Goal: Task Accomplishment & Management: Use online tool/utility

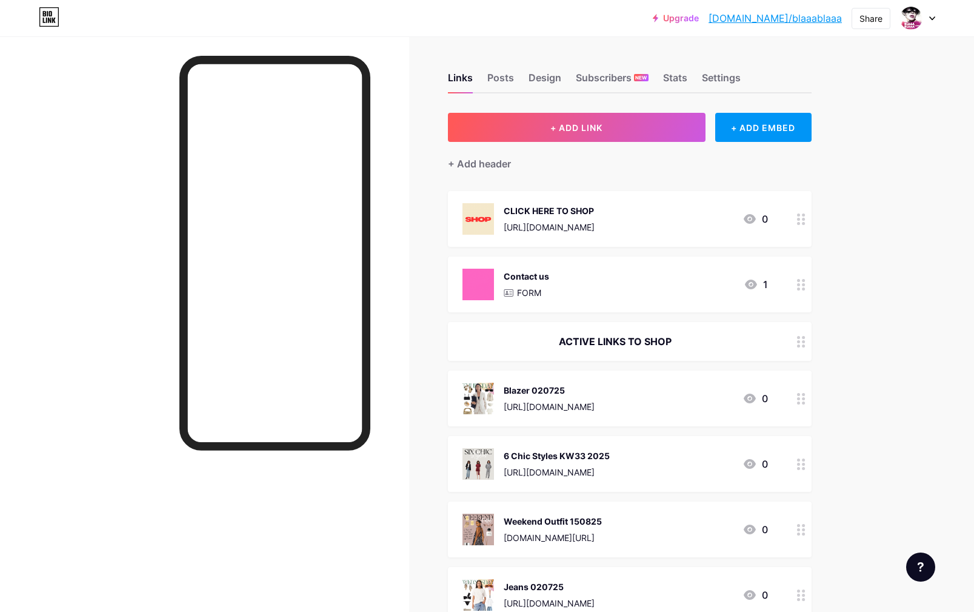
click at [528, 400] on div "[URL][DOMAIN_NAME]" at bounding box center [549, 406] width 91 height 13
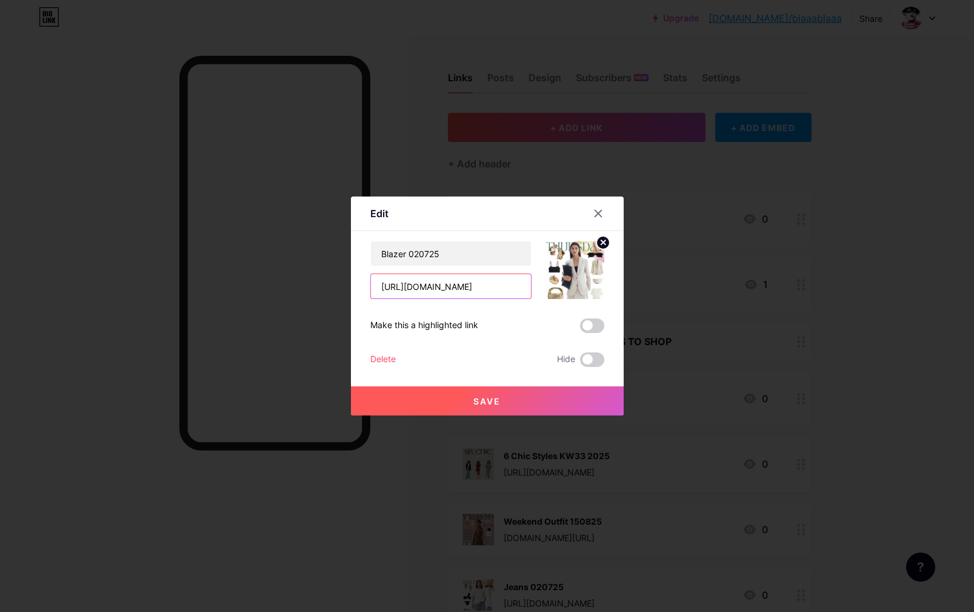
drag, startPoint x: 488, startPoint y: 283, endPoint x: 386, endPoint y: 266, distance: 103.8
click at [371, 274] on input "[URL][DOMAIN_NAME]" at bounding box center [451, 286] width 160 height 24
drag, startPoint x: 436, startPoint y: 277, endPoint x: 375, endPoint y: 266, distance: 61.5
click at [375, 274] on input "[URL][DOMAIN_NAME]" at bounding box center [451, 286] width 160 height 24
click at [424, 51] on div at bounding box center [487, 306] width 974 height 612
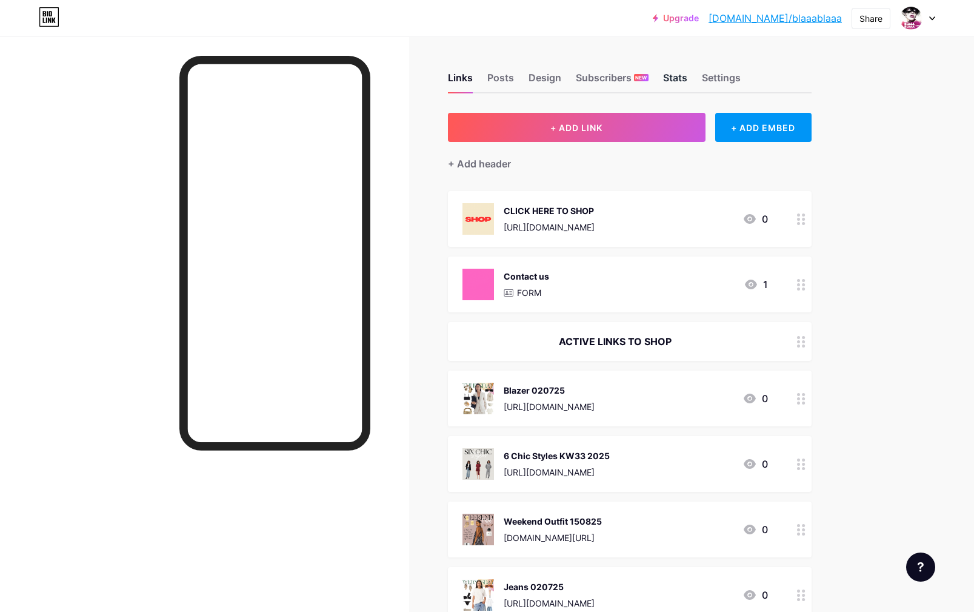
click at [672, 78] on div "Stats" at bounding box center [675, 81] width 24 height 22
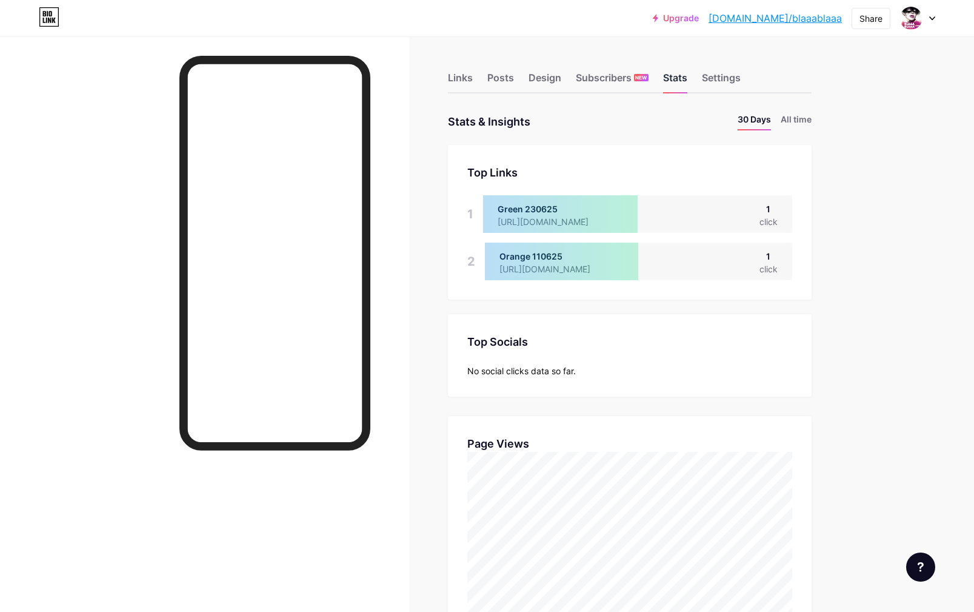
click at [681, 78] on div "Stats" at bounding box center [675, 81] width 24 height 22
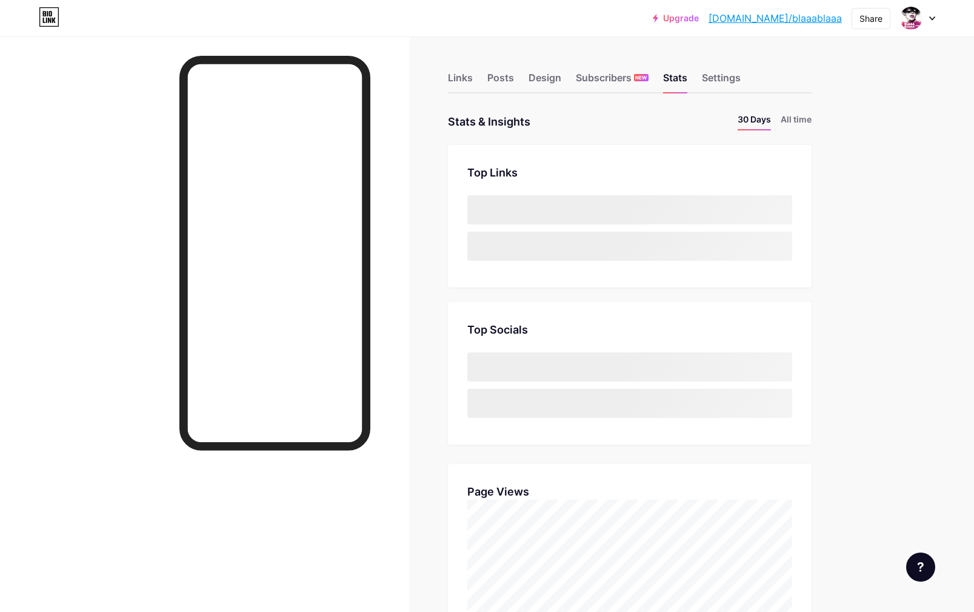
scroll to position [612, 974]
